Goal: Information Seeking & Learning: Understand process/instructions

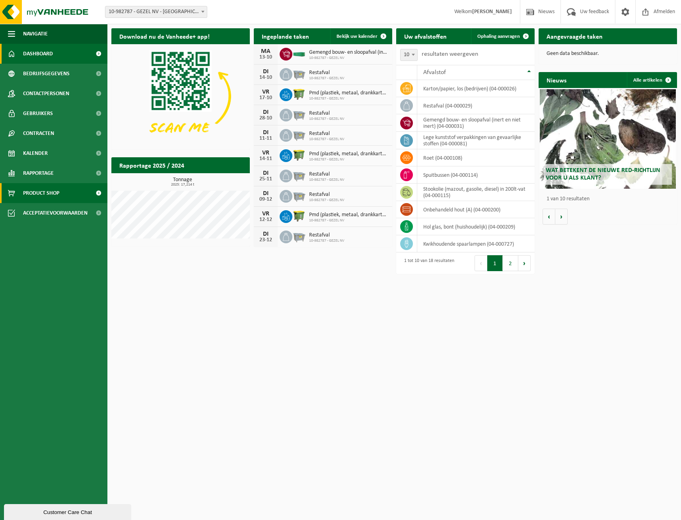
click at [42, 194] on span "Product Shop" at bounding box center [41, 193] width 36 height 20
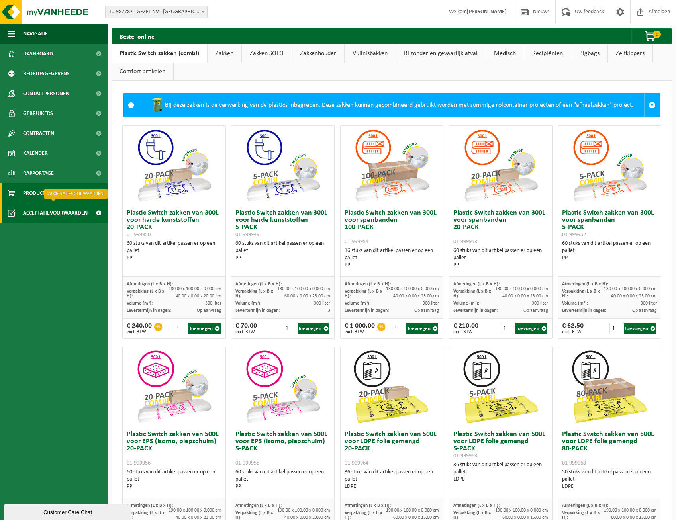
click at [48, 212] on span "Acceptatievoorwaarden" at bounding box center [55, 213] width 64 height 20
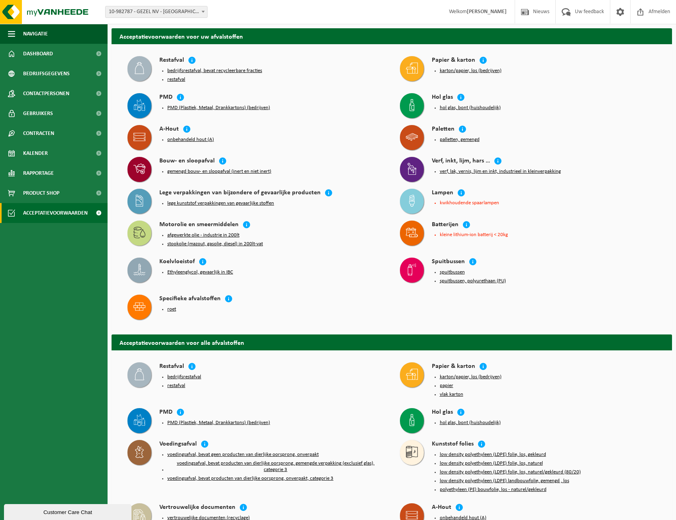
click at [232, 70] on button "bedrijfsrestafval, bevat recycleerbare fracties" at bounding box center [214, 71] width 95 height 6
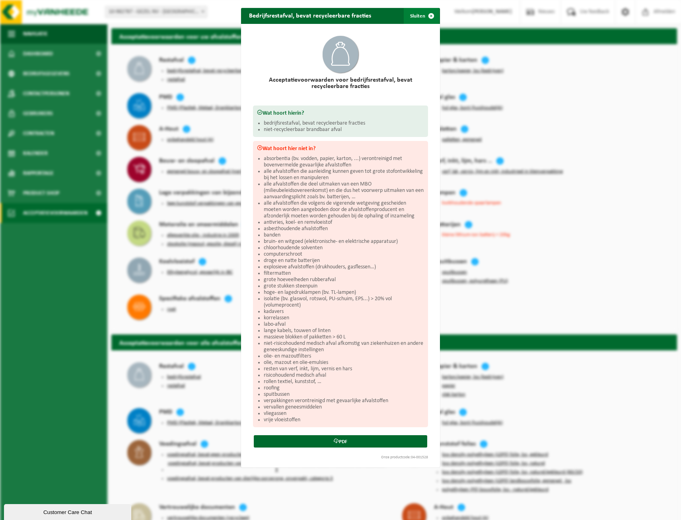
click at [428, 14] on span "button" at bounding box center [432, 16] width 16 height 16
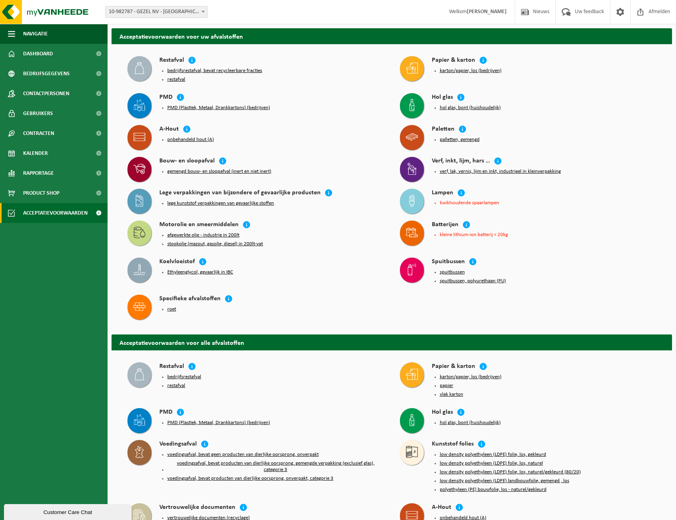
click at [189, 233] on button "afgewerkte olie - industrie in 200lt" at bounding box center [203, 235] width 72 height 6
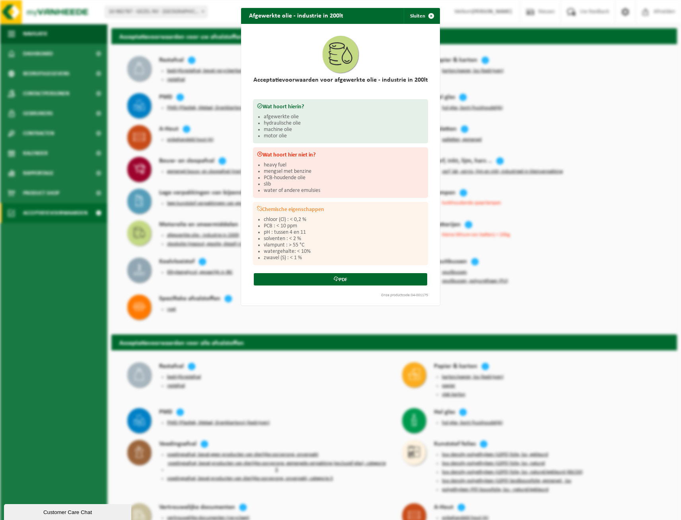
click at [605, 283] on div "Afgewerkte olie - industrie in 200lt Sluiten Acceptatievoorwaarden voor afgewer…" at bounding box center [340, 260] width 681 height 520
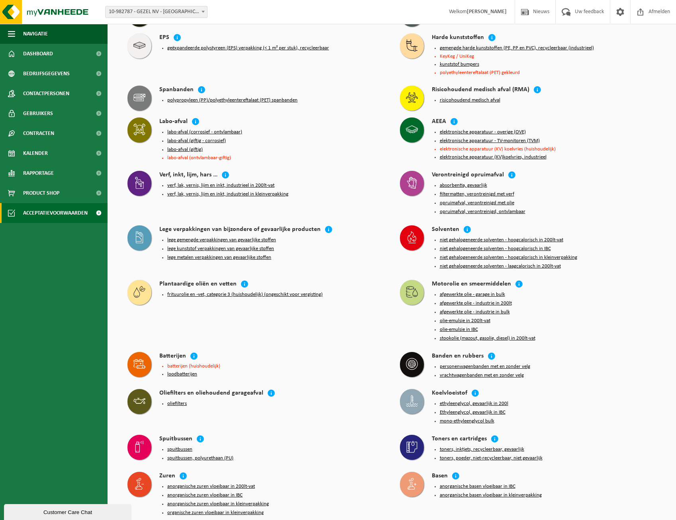
scroll to position [736, 0]
